Goal: Information Seeking & Learning: Understand process/instructions

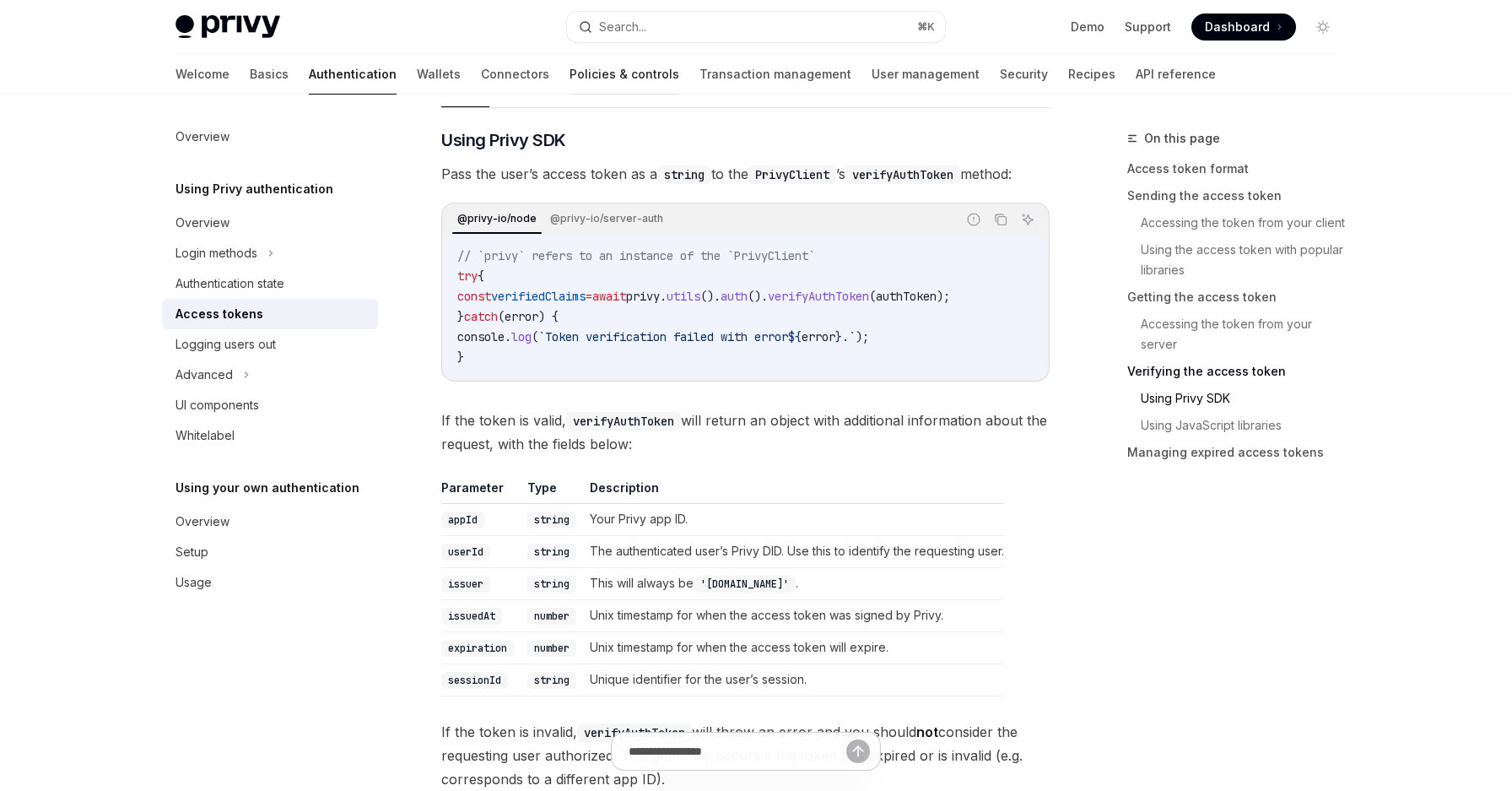
scroll to position [2672, 0]
click at [872, 75] on link "User management" at bounding box center [925, 74] width 108 height 40
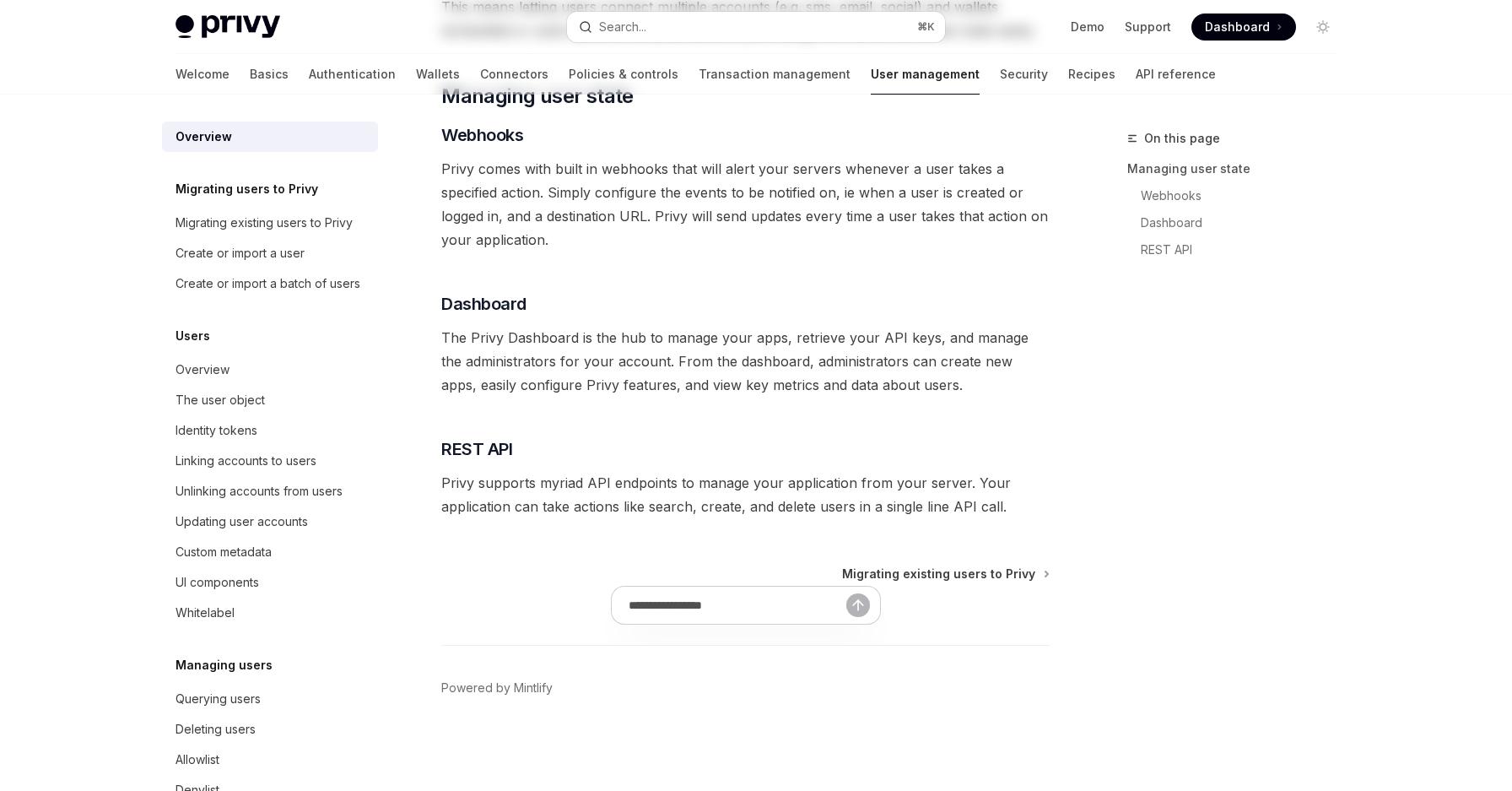
type textarea "*"
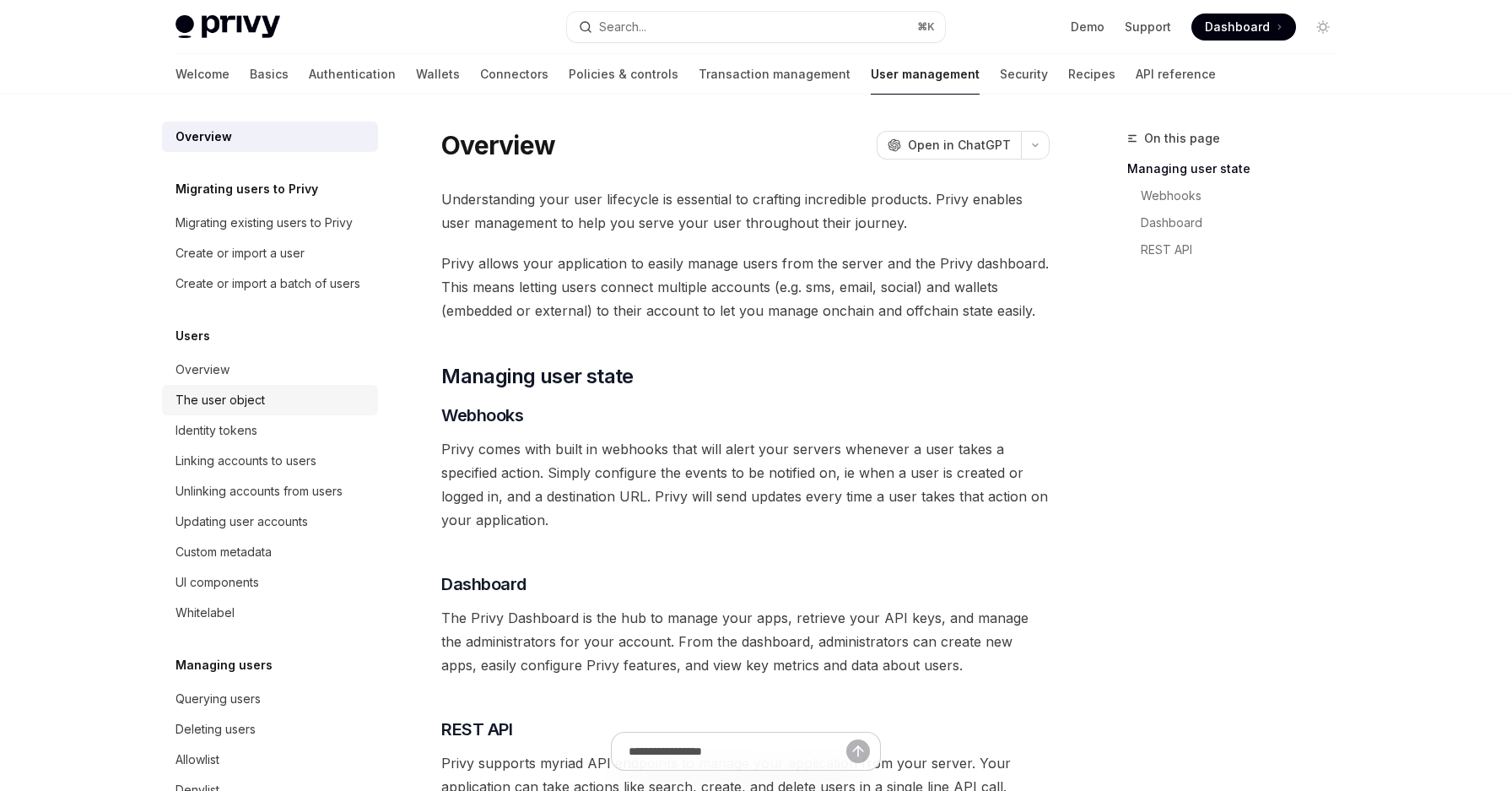
click at [283, 399] on div "The user object" at bounding box center [272, 400] width 193 height 21
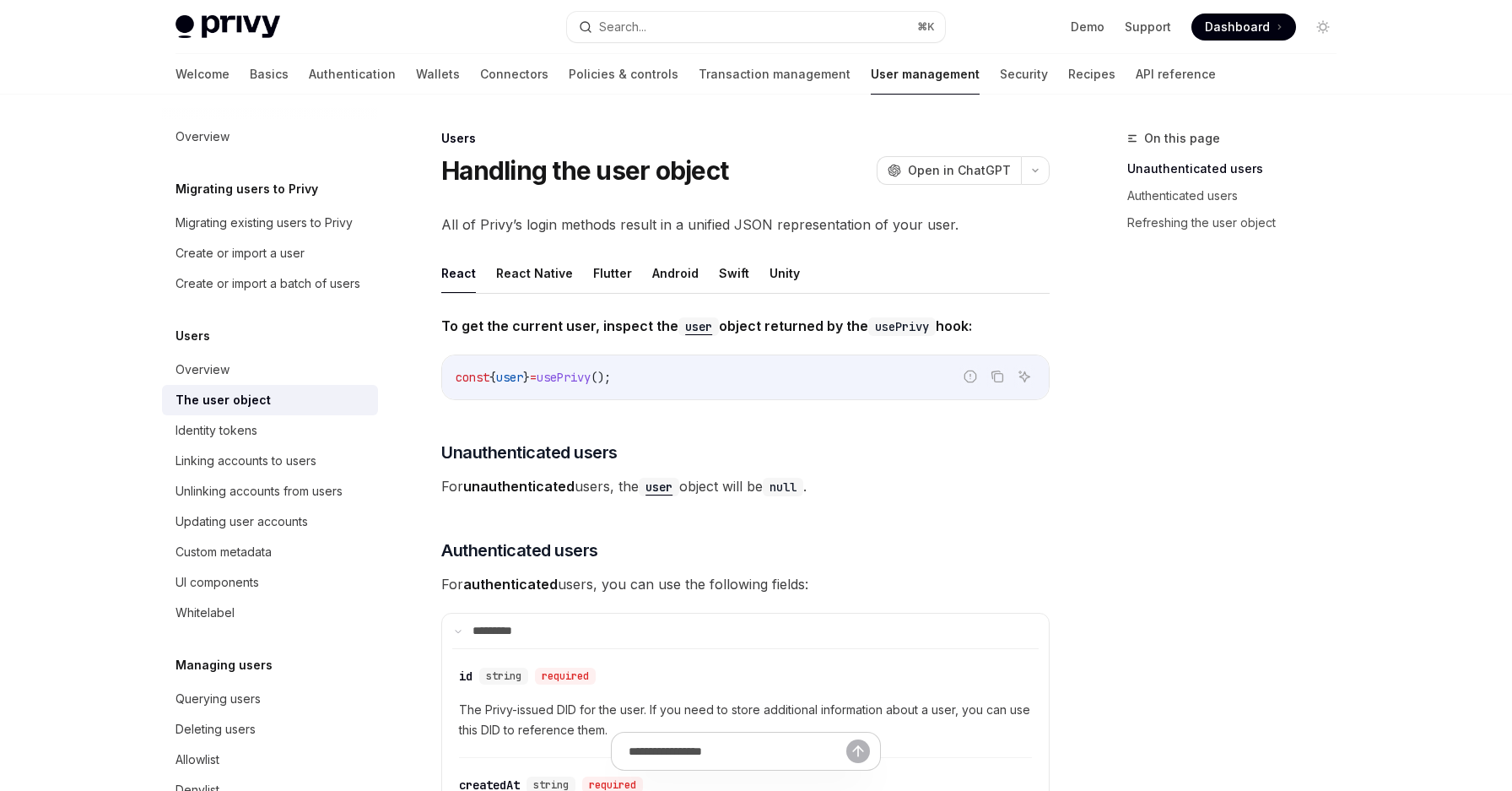
scroll to position [336, 0]
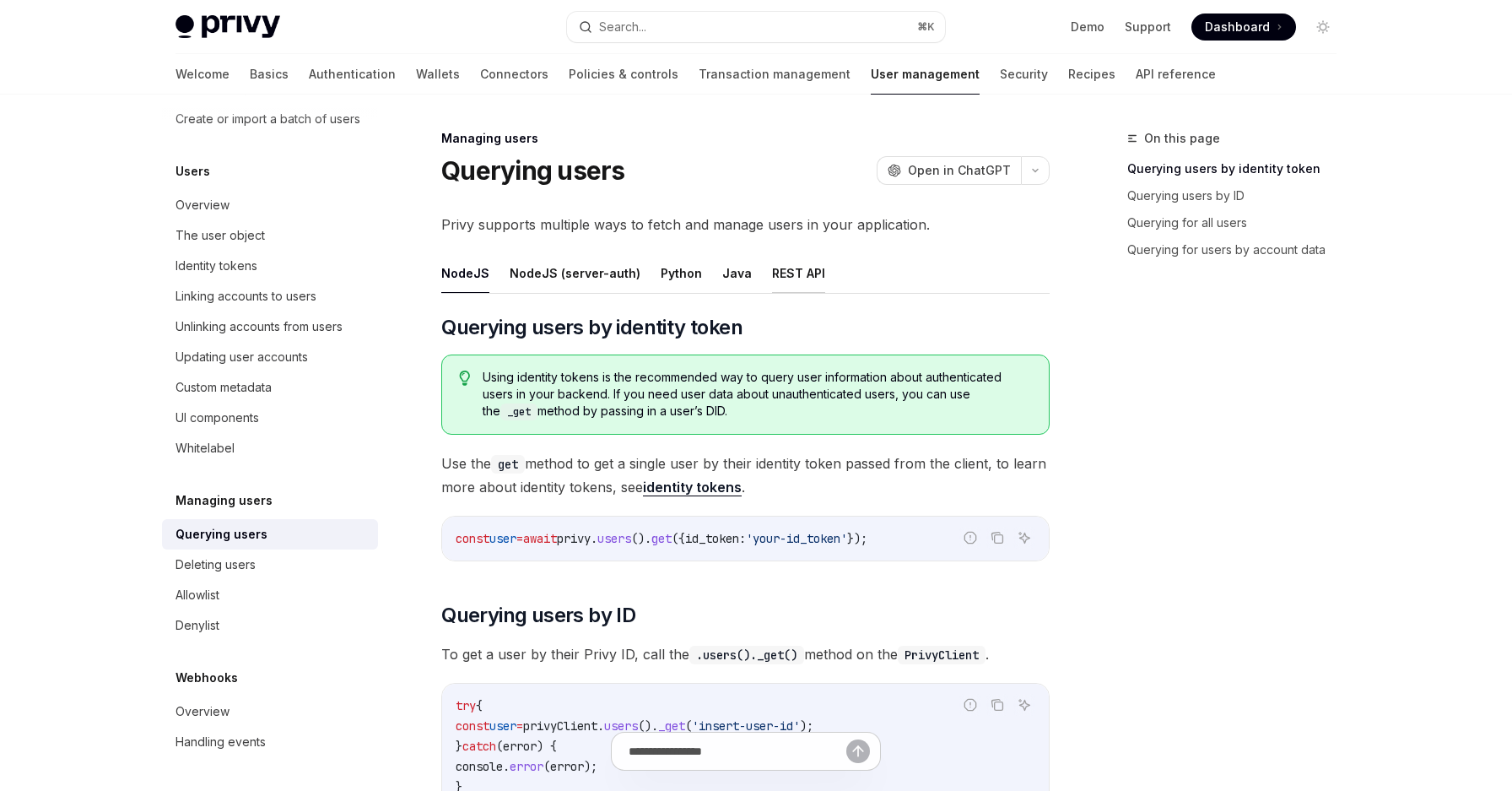
click at [785, 267] on button "REST API" at bounding box center [798, 273] width 53 height 39
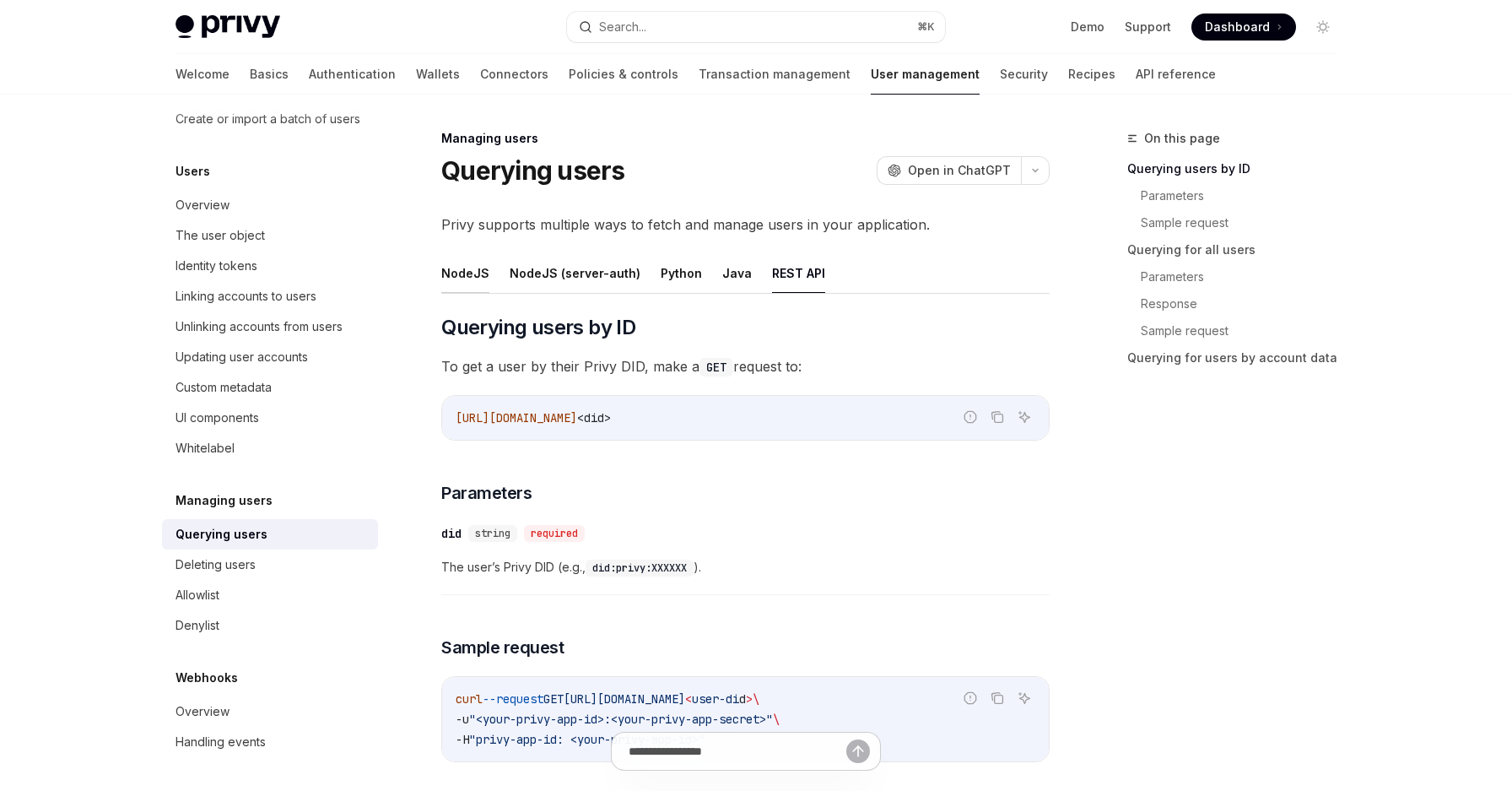
click at [473, 283] on button "NodeJS" at bounding box center [465, 273] width 48 height 39
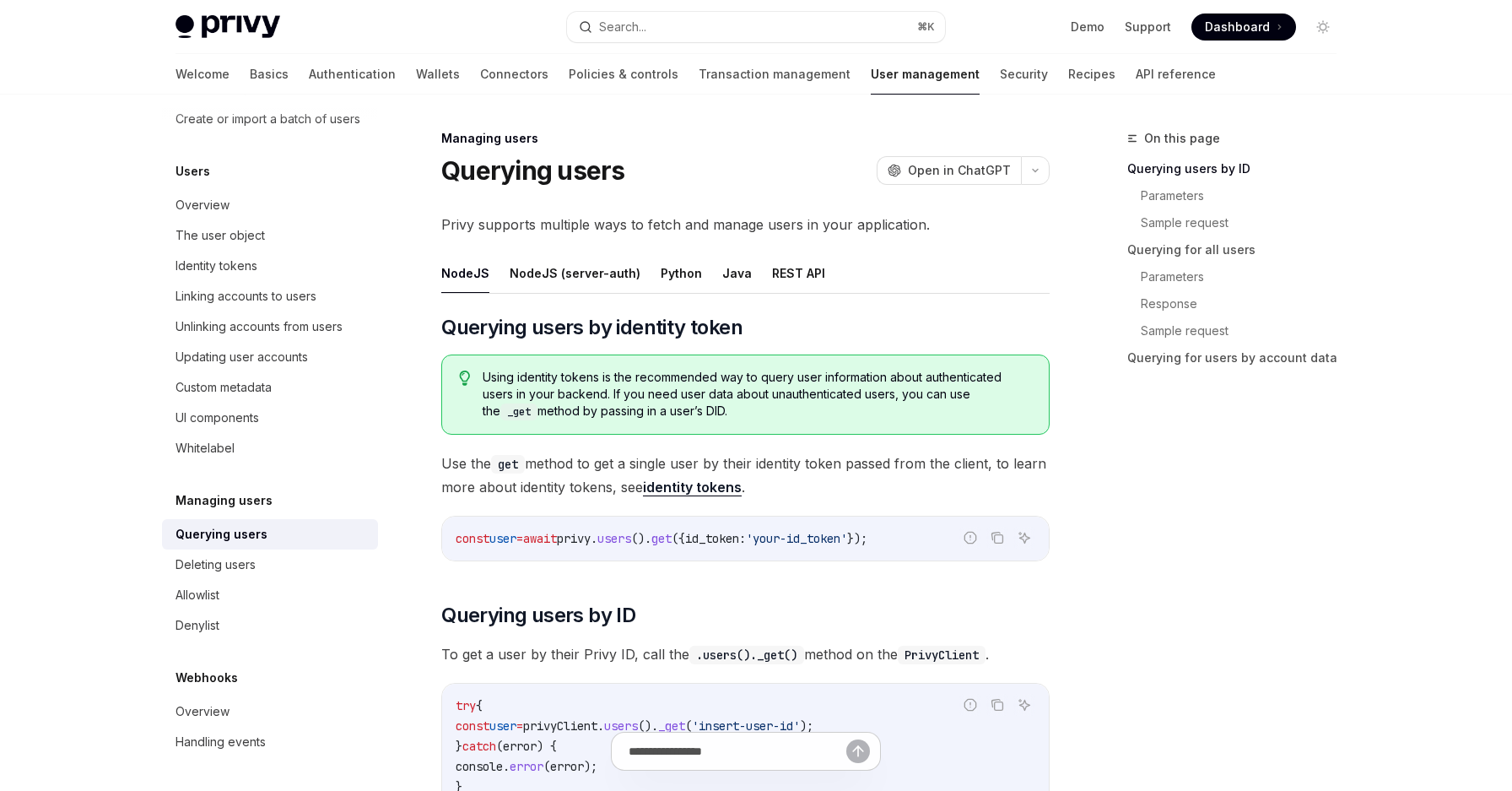
type textarea "*"
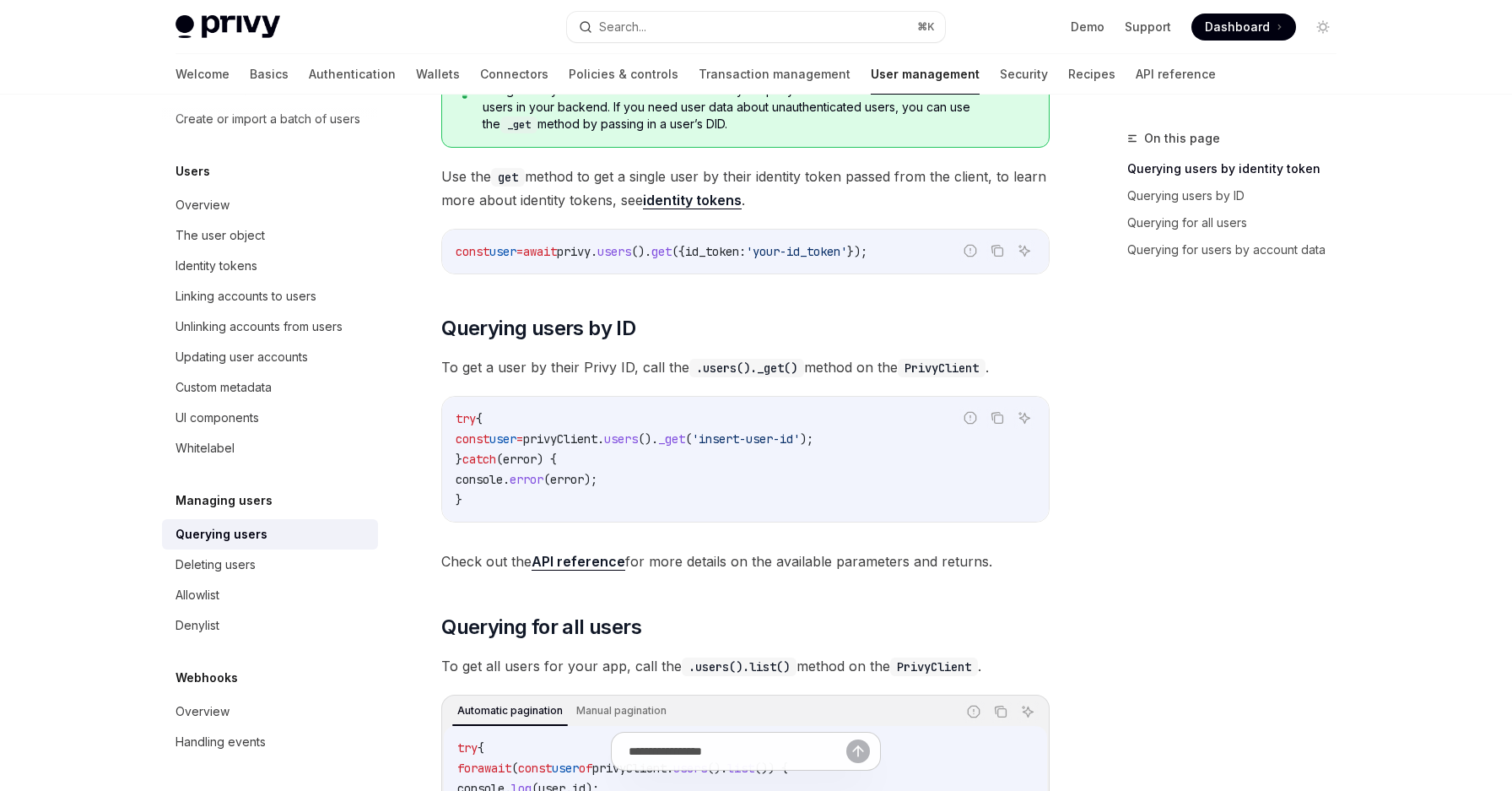
scroll to position [231, 0]
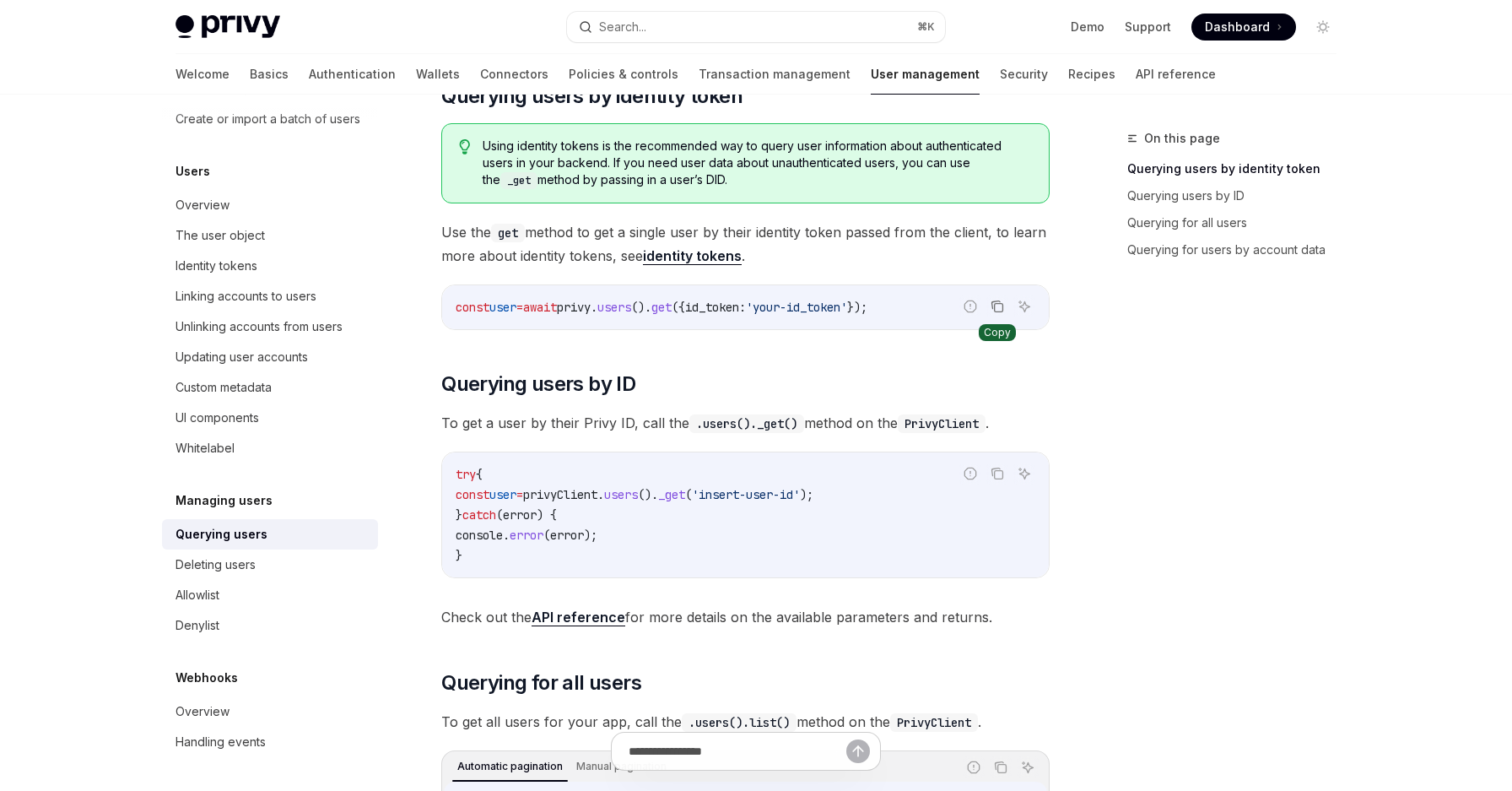
click at [1004, 308] on icon "Copy the contents from the code block" at bounding box center [998, 308] width 8 height 8
